Goal: Task Accomplishment & Management: Complete application form

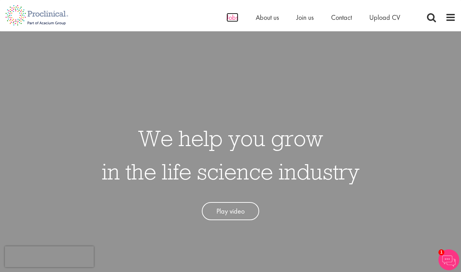
click at [230, 18] on span "Jobs" at bounding box center [233, 17] width 12 height 9
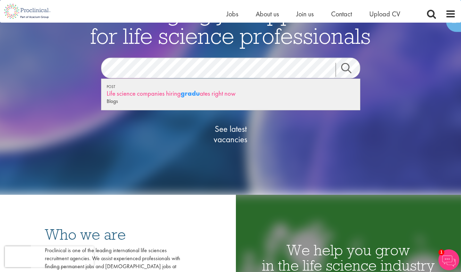
click at [182, 94] on strong "gradu" at bounding box center [190, 93] width 19 height 9
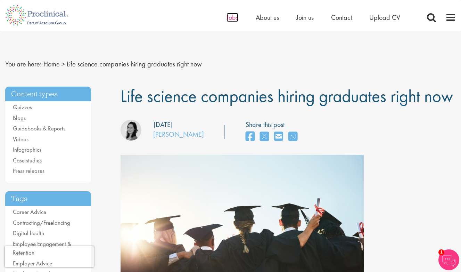
click at [235, 18] on span "Jobs" at bounding box center [233, 17] width 12 height 9
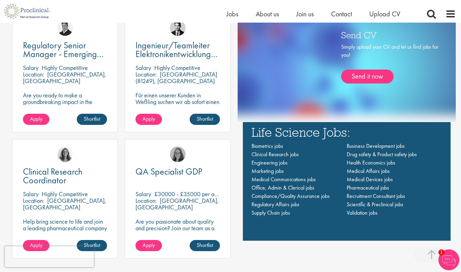
scroll to position [449, 0]
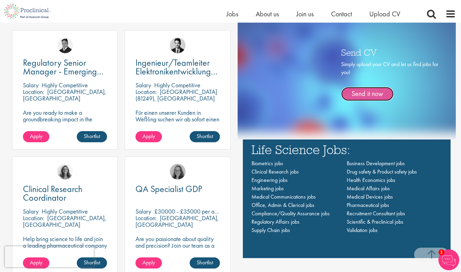
click at [361, 92] on link "Send it now" at bounding box center [367, 94] width 52 height 14
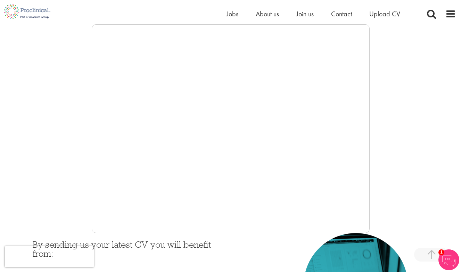
scroll to position [119, 0]
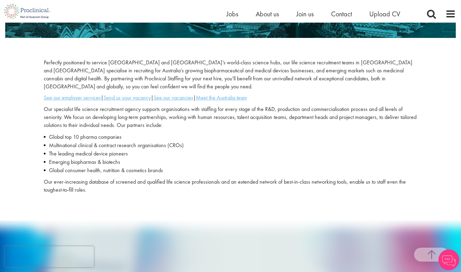
scroll to position [179, 0]
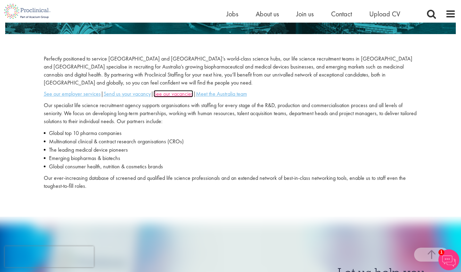
click at [177, 94] on u "See our vacancies" at bounding box center [174, 93] width 40 height 7
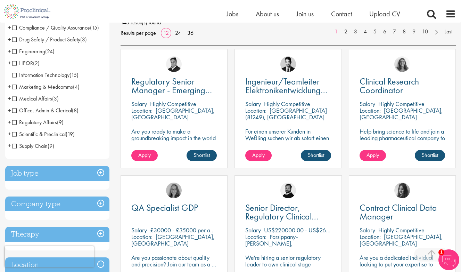
scroll to position [178, 0]
